Goal: Find specific page/section: Find specific page/section

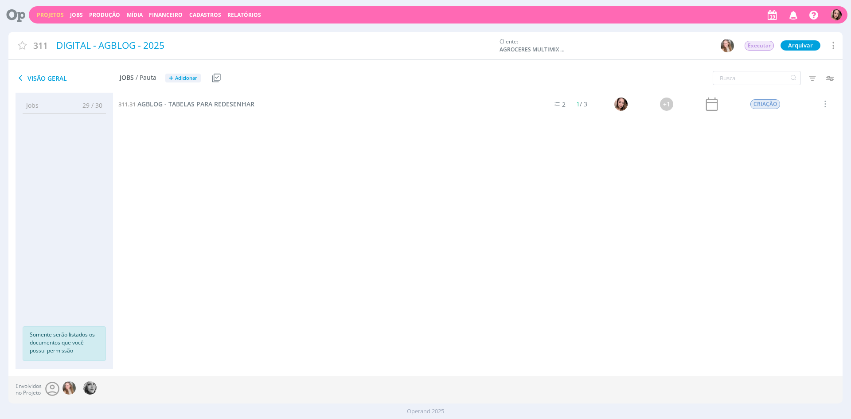
click at [52, 18] on link "Projetos" at bounding box center [50, 15] width 27 height 8
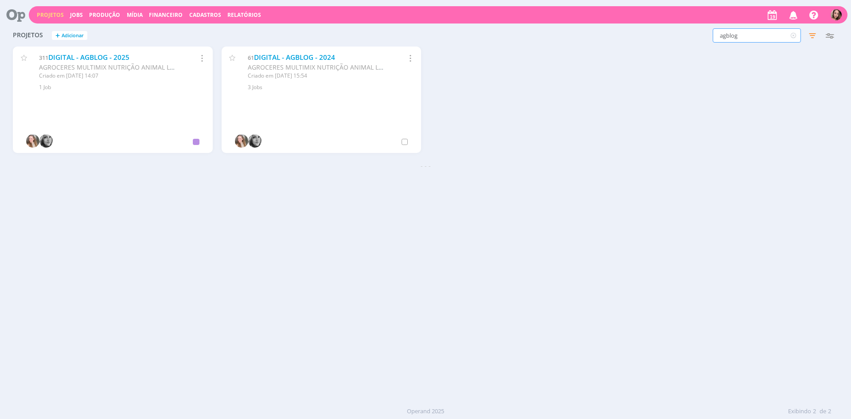
click at [738, 37] on input "agblog" at bounding box center [756, 35] width 88 height 14
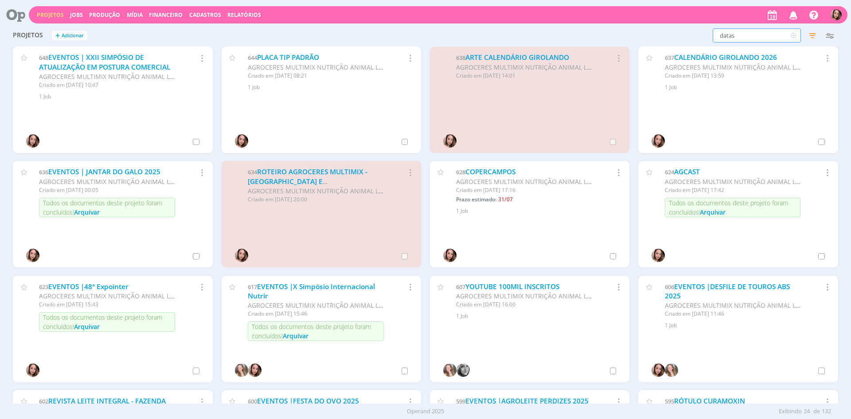
type input "datas"
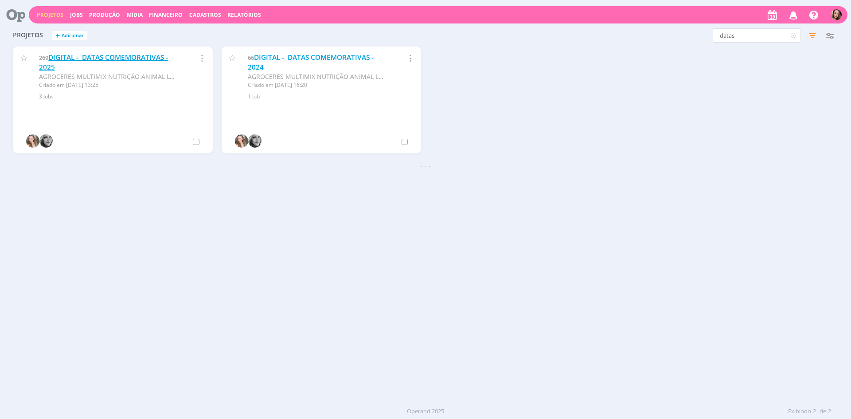
click at [120, 54] on link "DIGITAL - DATAS COMEMORATIVAS - 2025" at bounding box center [103, 62] width 129 height 19
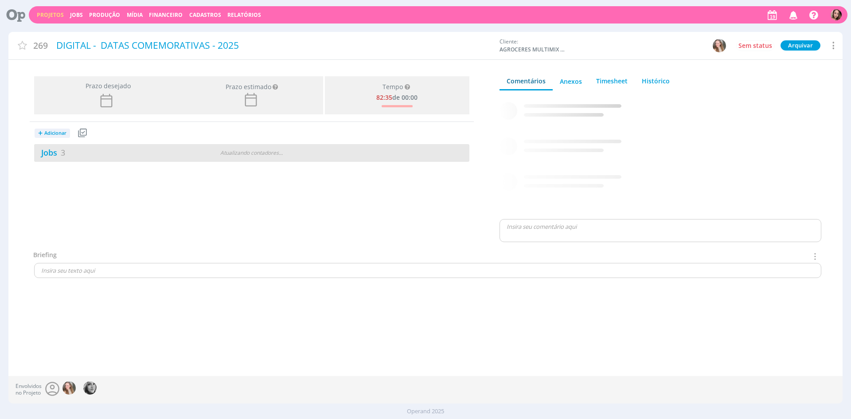
click at [234, 147] on div "Jobs 3 Atualizando contadores . . ." at bounding box center [251, 153] width 435 height 18
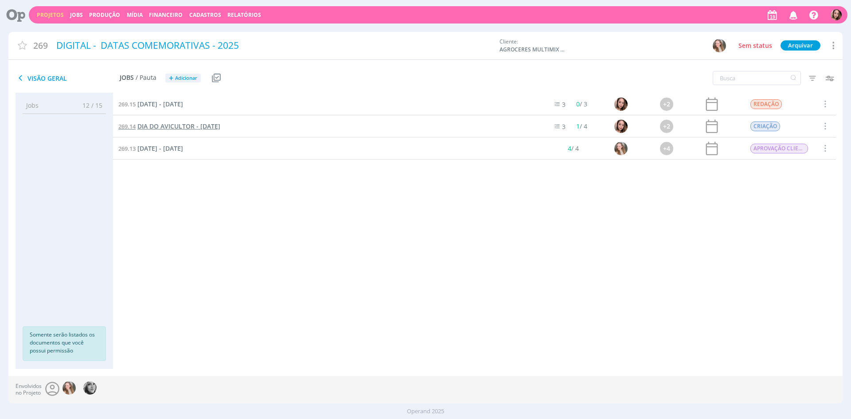
click at [156, 127] on span "DIA DO AVICULTOR - [DATE]" at bounding box center [178, 126] width 83 height 8
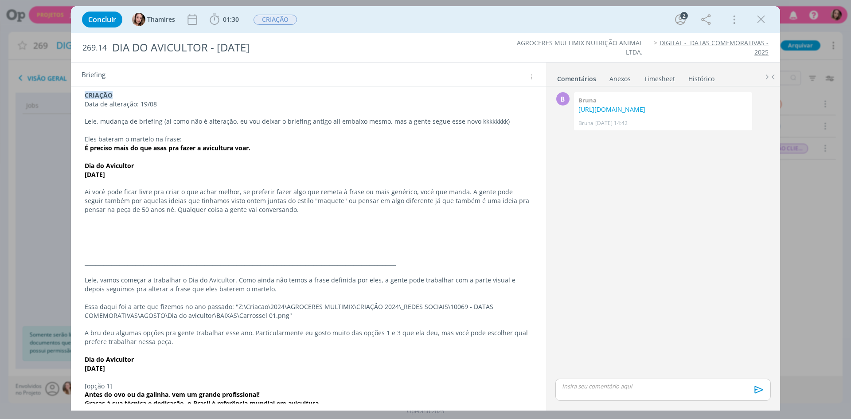
scroll to position [133, 0]
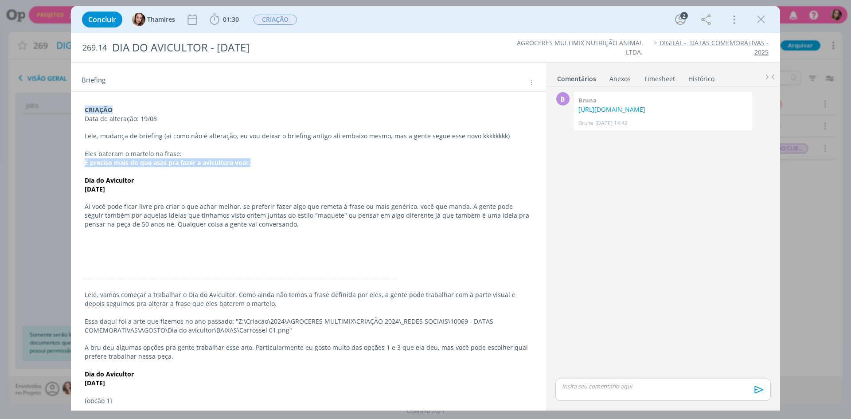
drag, startPoint x: 84, startPoint y: 163, endPoint x: 275, endPoint y: 165, distance: 191.0
click at [275, 165] on div "CRIAÇÃO Data de alteração: 19/08 Lele, mudança de briefing (ai como não é alter…" at bounding box center [308, 338] width 461 height 473
copy strong "É preciso mais do que asas pra fazer a avicultura voar."
click at [177, 200] on p "dialog" at bounding box center [308, 198] width 447 height 9
click at [757, 19] on icon "dialog" at bounding box center [760, 19] width 13 height 13
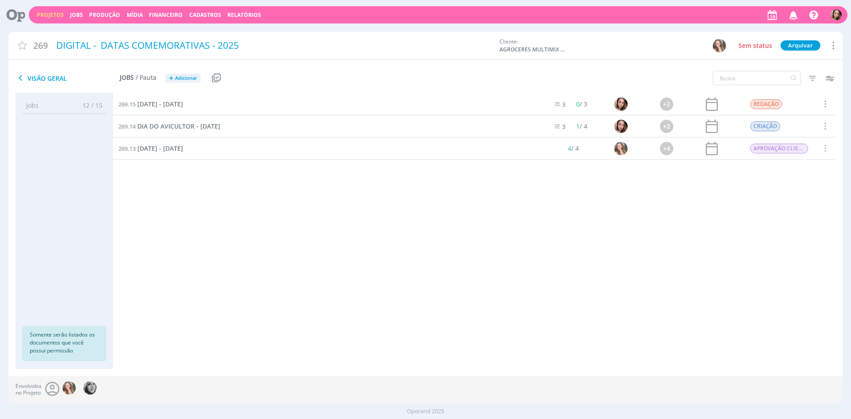
click at [796, 16] on icon "button" at bounding box center [793, 14] width 16 height 15
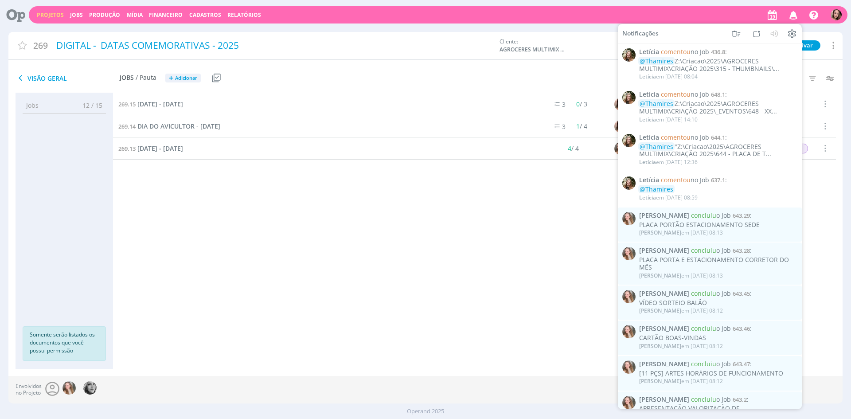
click at [796, 16] on icon "button" at bounding box center [793, 14] width 16 height 15
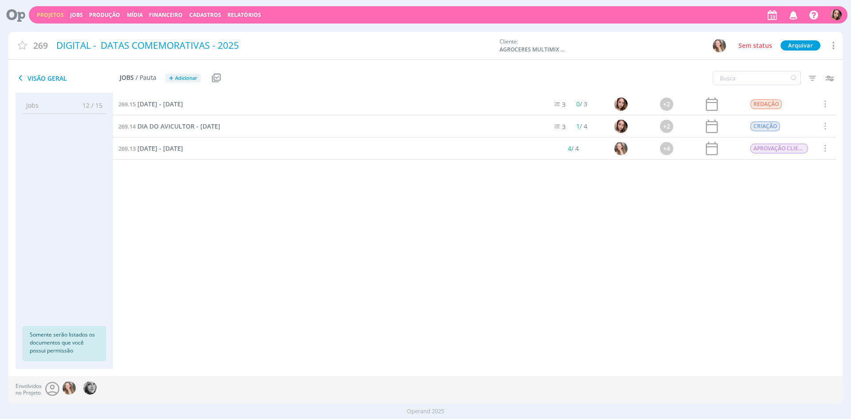
click at [50, 12] on link "Projetos" at bounding box center [50, 15] width 27 height 8
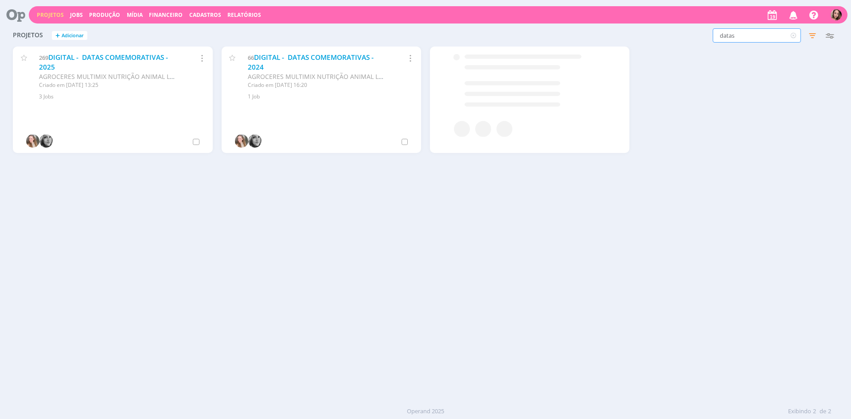
click at [753, 36] on input "datas" at bounding box center [756, 35] width 88 height 14
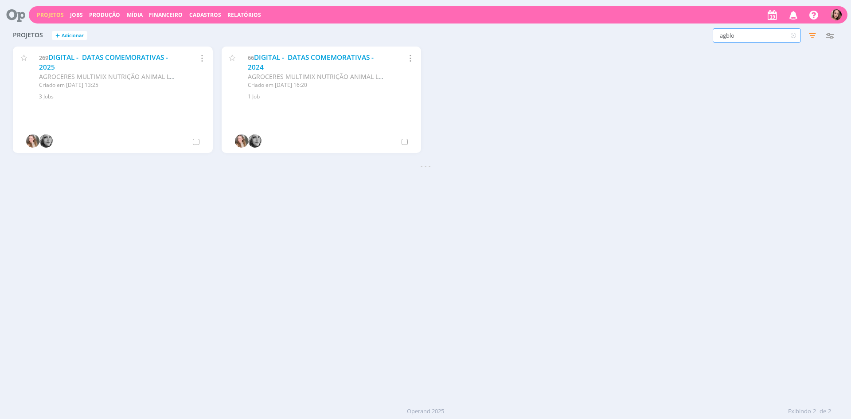
type input "agblo"
click at [97, 60] on link "DIGITAL - AGBLOG - 2025" at bounding box center [88, 57] width 81 height 9
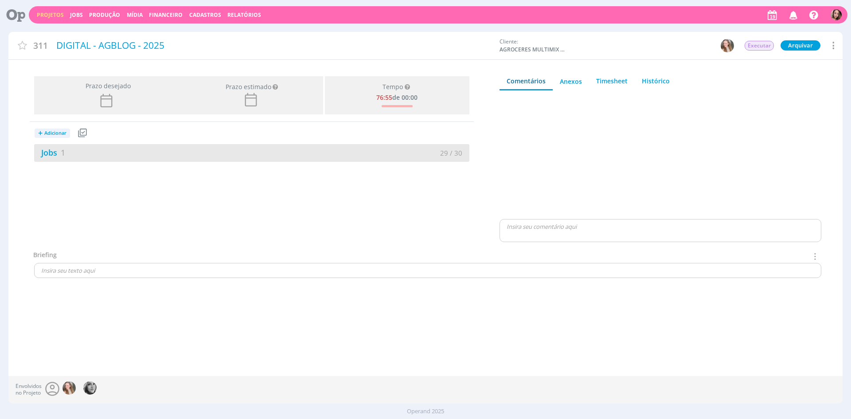
click at [93, 150] on div "Jobs 1" at bounding box center [143, 153] width 218 height 12
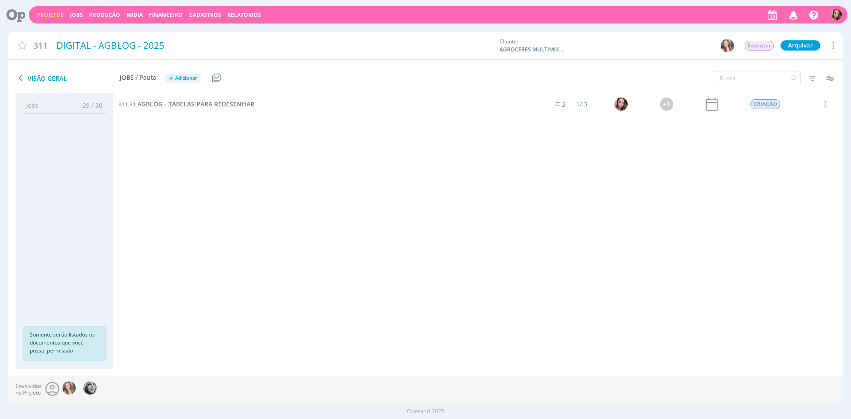
click at [177, 102] on span "AGBLOG - TABELAS PARA REDESENHAR" at bounding box center [195, 104] width 117 height 8
